Goal: Task Accomplishment & Management: Complete application form

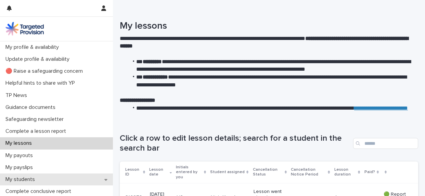
click at [32, 180] on p "My students" at bounding box center [22, 179] width 38 height 6
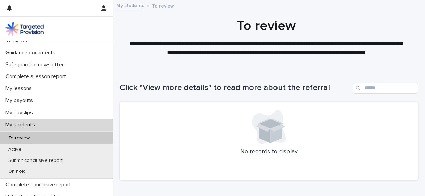
scroll to position [66, 0]
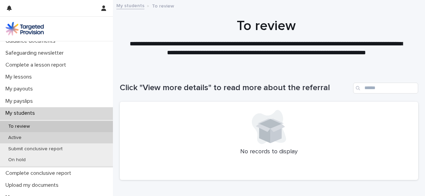
click at [49, 136] on div "Active" at bounding box center [56, 137] width 113 height 11
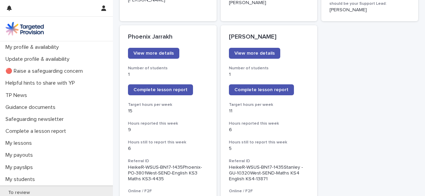
scroll to position [559, 0]
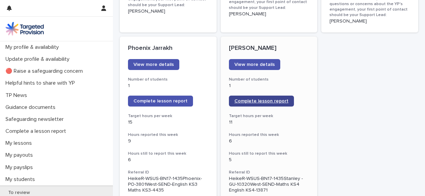
click at [265, 99] on span "Complete lesson report" at bounding box center [261, 101] width 54 height 5
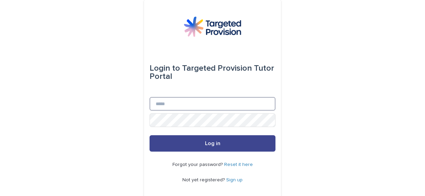
type input "**********"
click at [188, 143] on button "Log in" at bounding box center [212, 143] width 126 height 16
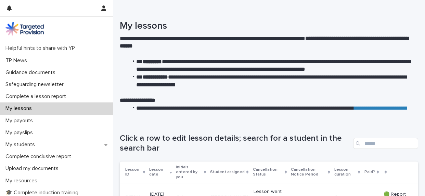
scroll to position [40, 0]
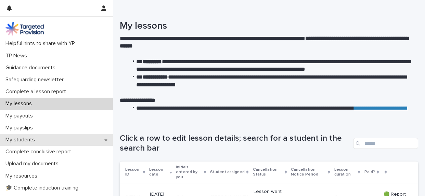
click at [45, 137] on div "My students" at bounding box center [56, 140] width 113 height 12
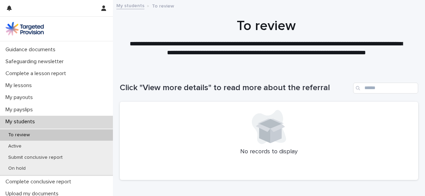
scroll to position [74, 0]
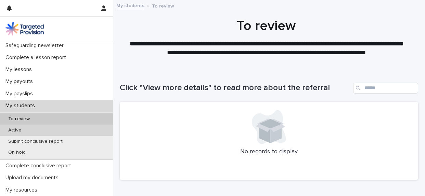
click at [43, 133] on div "Active" at bounding box center [56, 130] width 113 height 11
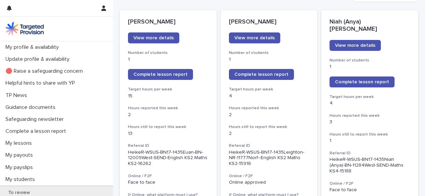
scroll to position [96, 0]
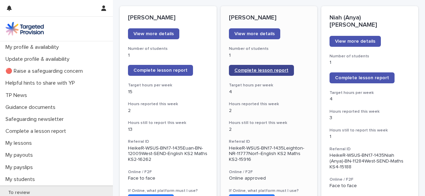
click at [278, 70] on span "Complete lesson report" at bounding box center [261, 70] width 54 height 5
